Goal: Information Seeking & Learning: Check status

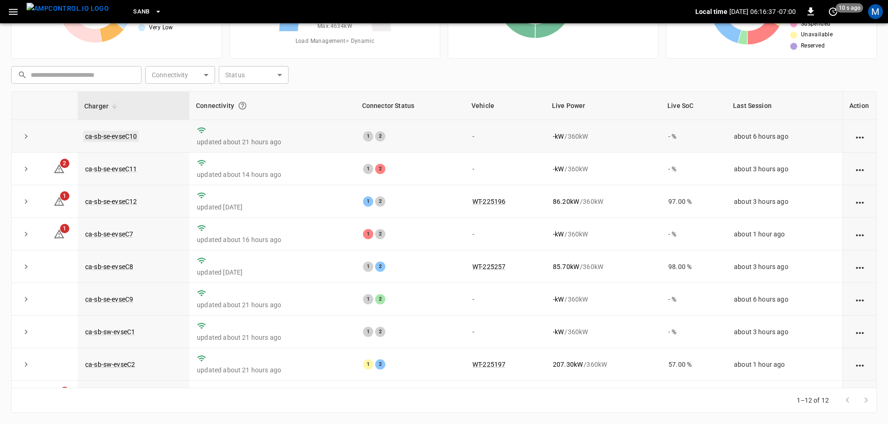
click at [115, 135] on link "ca-sb-se-evseC10" at bounding box center [110, 136] width 55 height 11
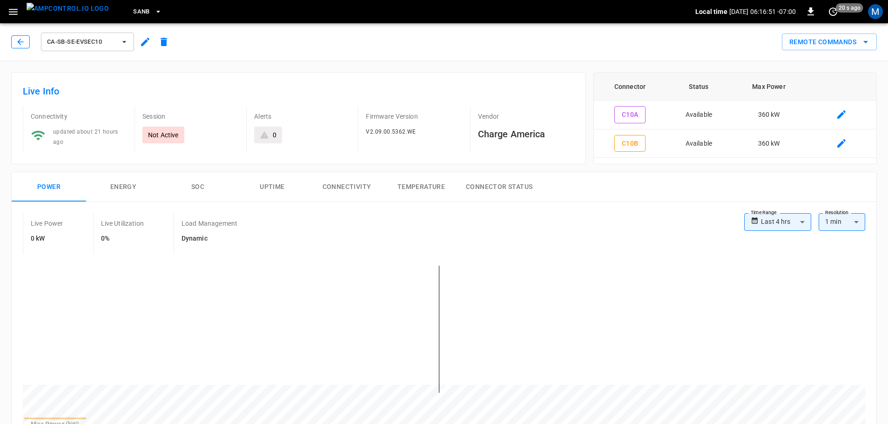
click at [19, 44] on icon "button" at bounding box center [20, 41] width 9 height 9
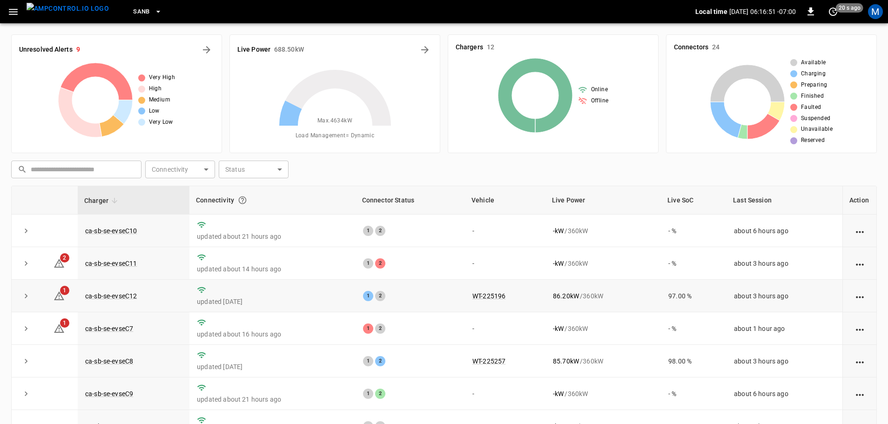
scroll to position [94, 0]
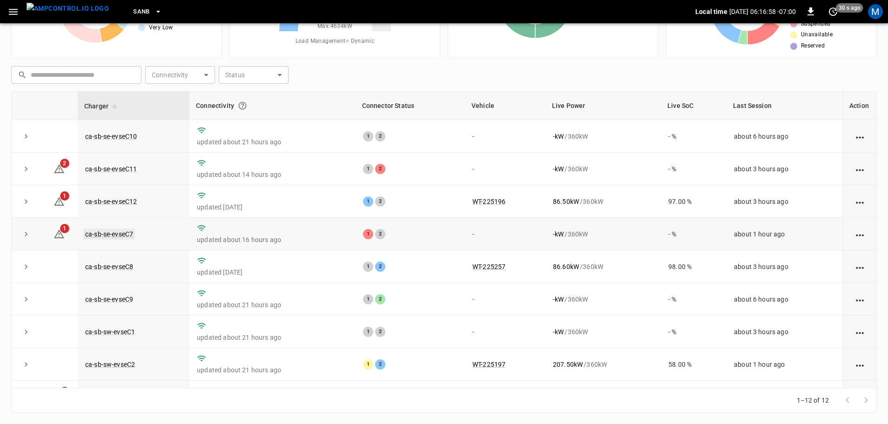
click at [109, 235] on link "ca-sb-se-evseC7" at bounding box center [109, 234] width 52 height 11
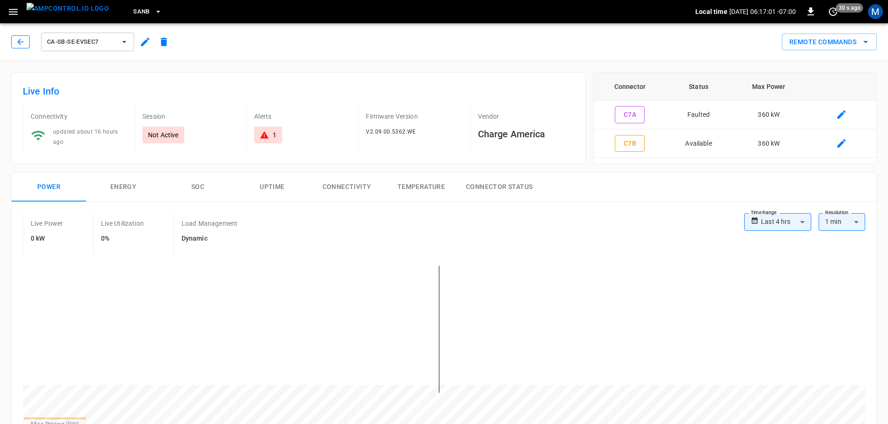
click at [26, 43] on button "button" at bounding box center [20, 41] width 19 height 13
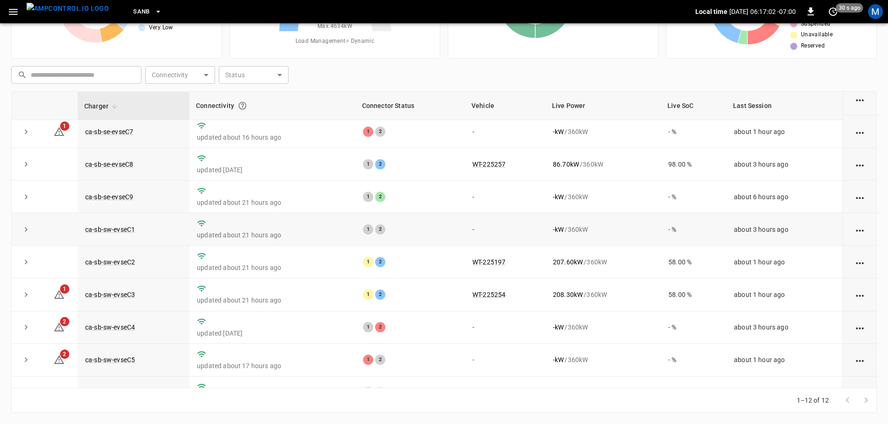
scroll to position [129, 0]
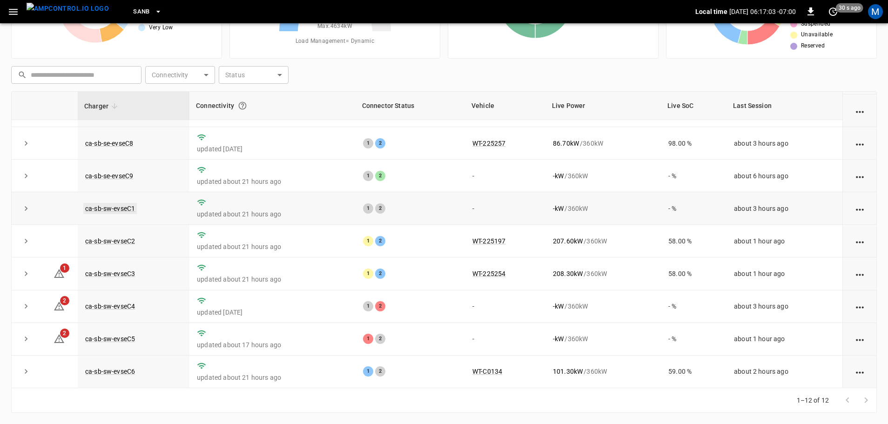
click at [130, 207] on link "ca-sb-sw-evseC1" at bounding box center [110, 208] width 54 height 11
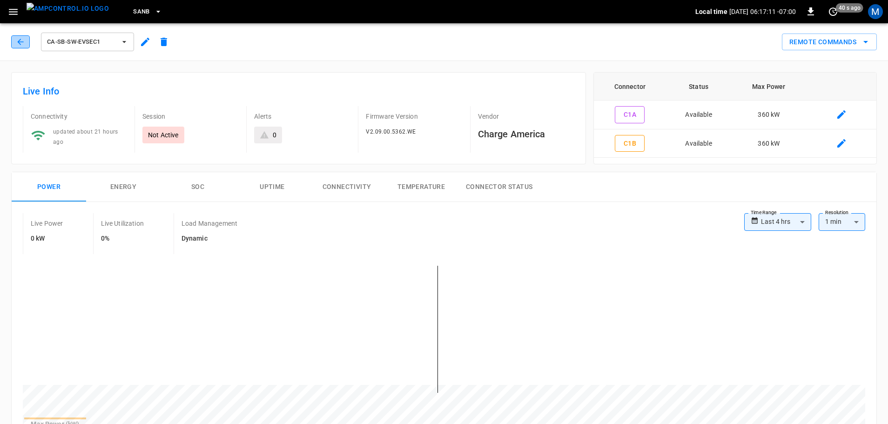
click at [16, 42] on icon "button" at bounding box center [20, 41] width 9 height 9
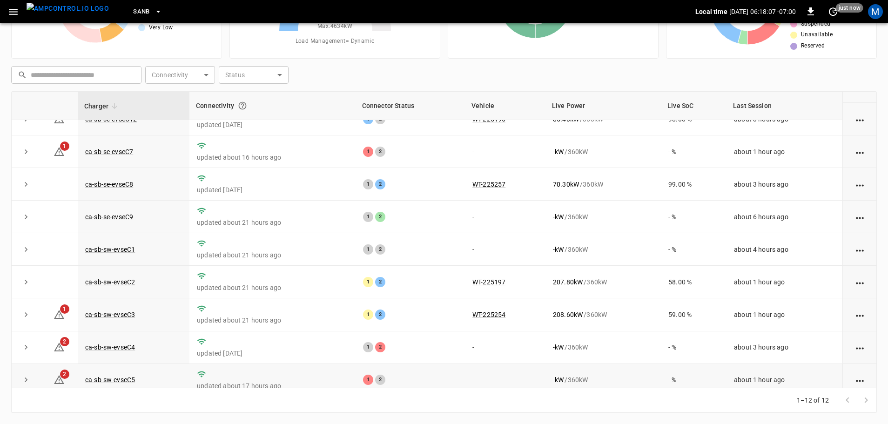
scroll to position [36, 0]
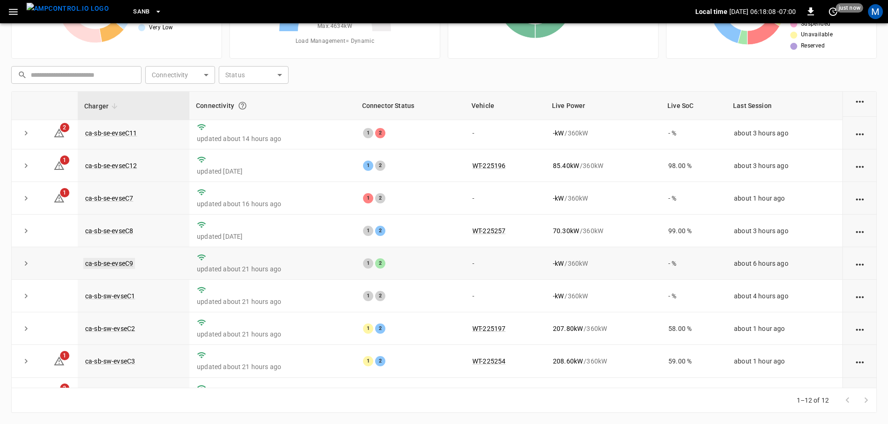
click at [117, 264] on link "ca-sb-se-evseC9" at bounding box center [109, 263] width 52 height 11
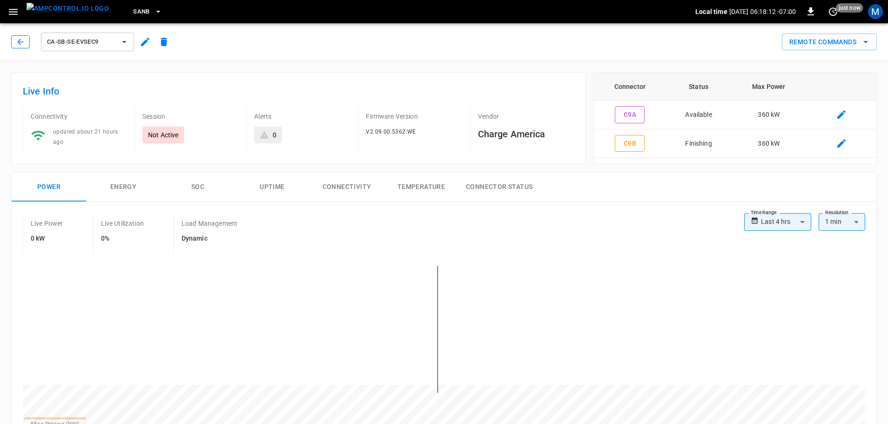
click at [23, 41] on icon "button" at bounding box center [20, 41] width 9 height 9
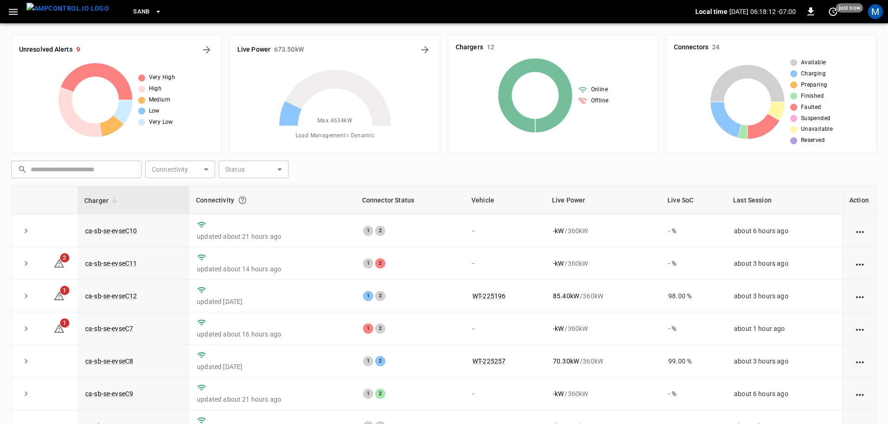
scroll to position [94, 0]
